Goal: Navigation & Orientation: Find specific page/section

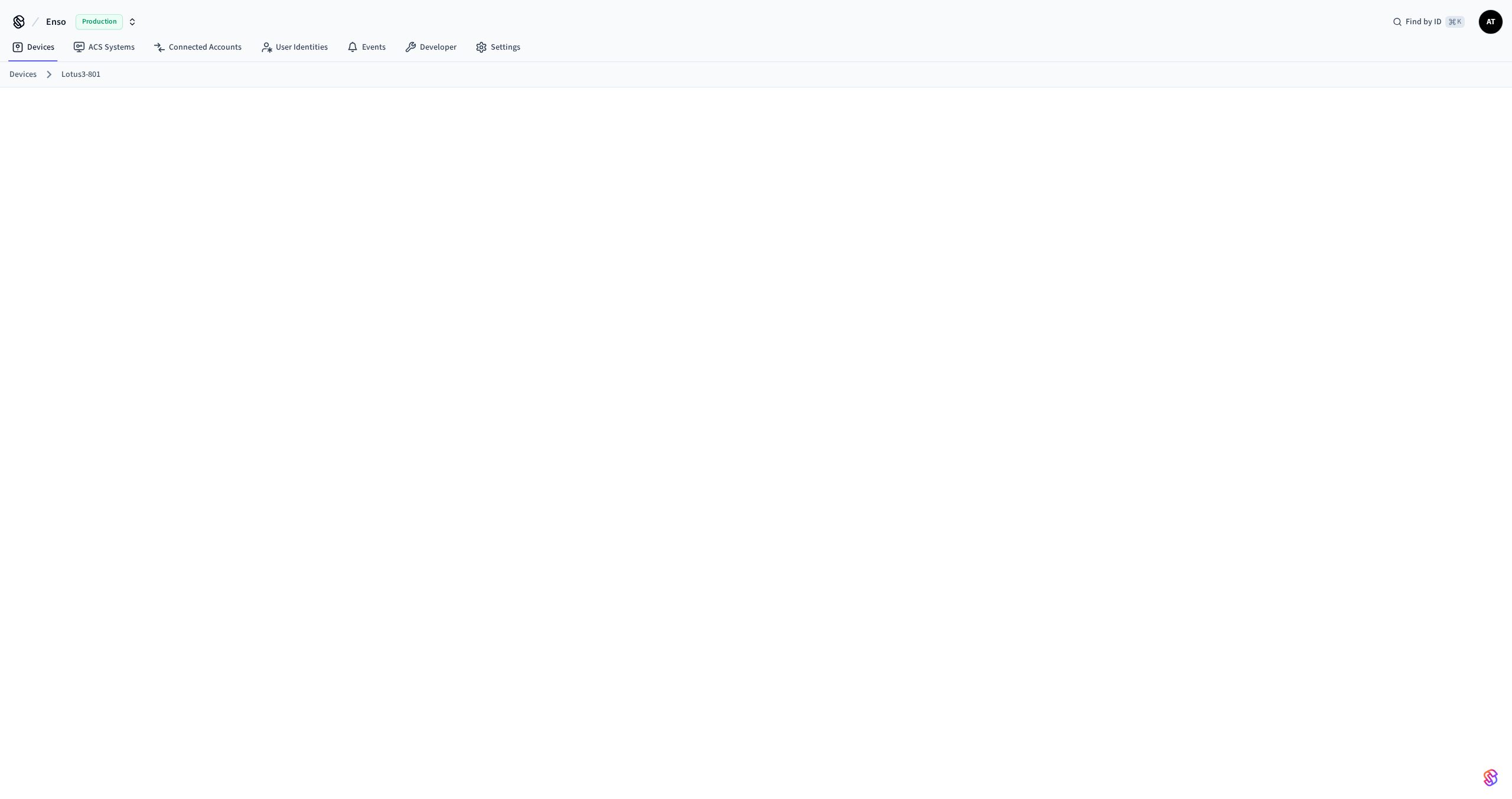
click at [69, 73] on link "Lotus3-801" at bounding box center [81, 75] width 39 height 12
click at [26, 80] on ol "Devices Lotus3-801" at bounding box center [760, 75] width 1502 height 16
click at [26, 76] on link "Devices" at bounding box center [23, 75] width 27 height 12
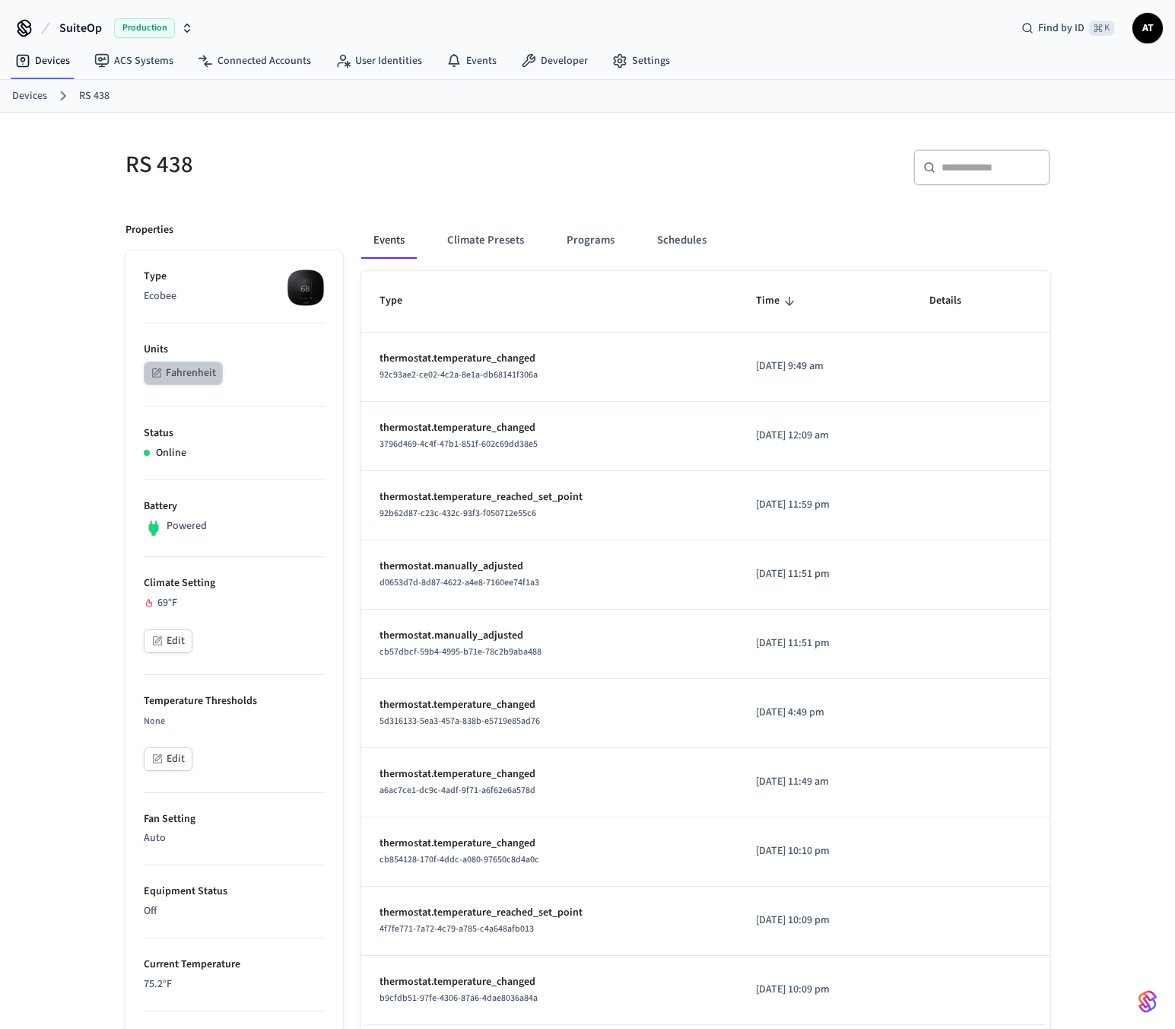
click at [179, 371] on button "Fahrenheit" at bounding box center [183, 373] width 79 height 24
